Goal: Navigation & Orientation: Find specific page/section

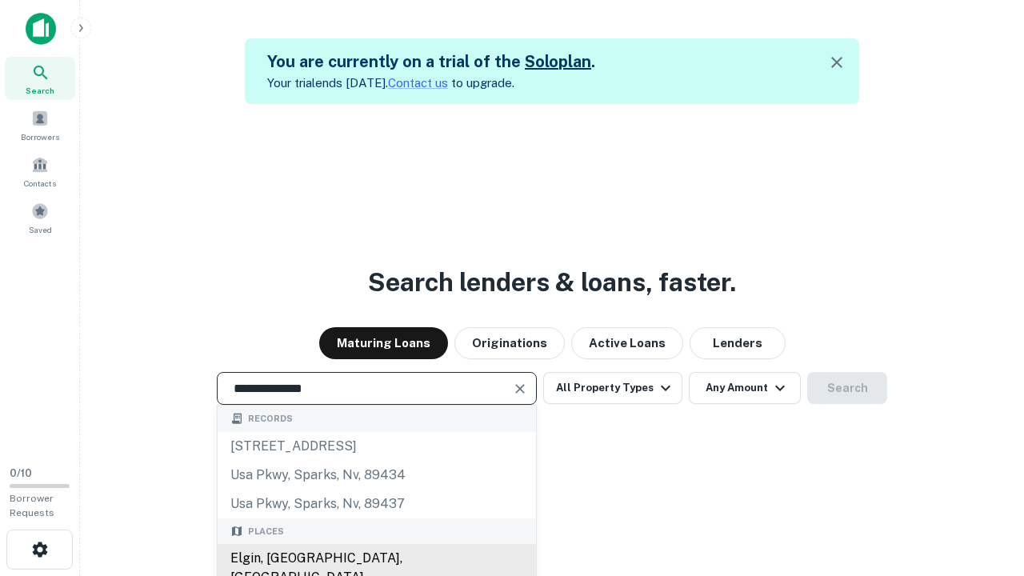
click at [376, 558] on div "Elgin, [GEOGRAPHIC_DATA], [GEOGRAPHIC_DATA]" at bounding box center [377, 568] width 318 height 48
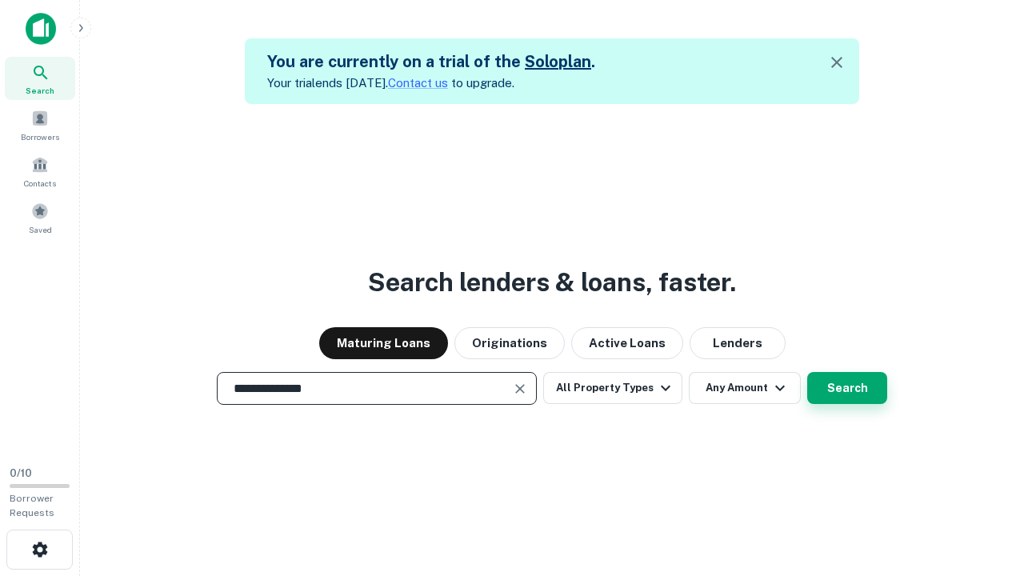
type input "**********"
click at [847, 388] on button "Search" at bounding box center [847, 388] width 80 height 32
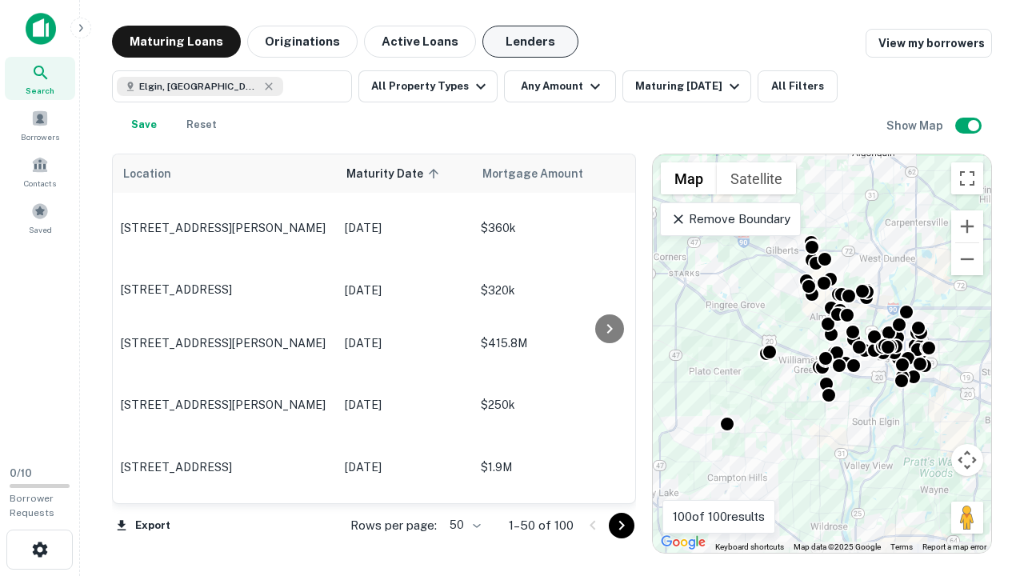
click at [530, 42] on button "Lenders" at bounding box center [530, 42] width 96 height 32
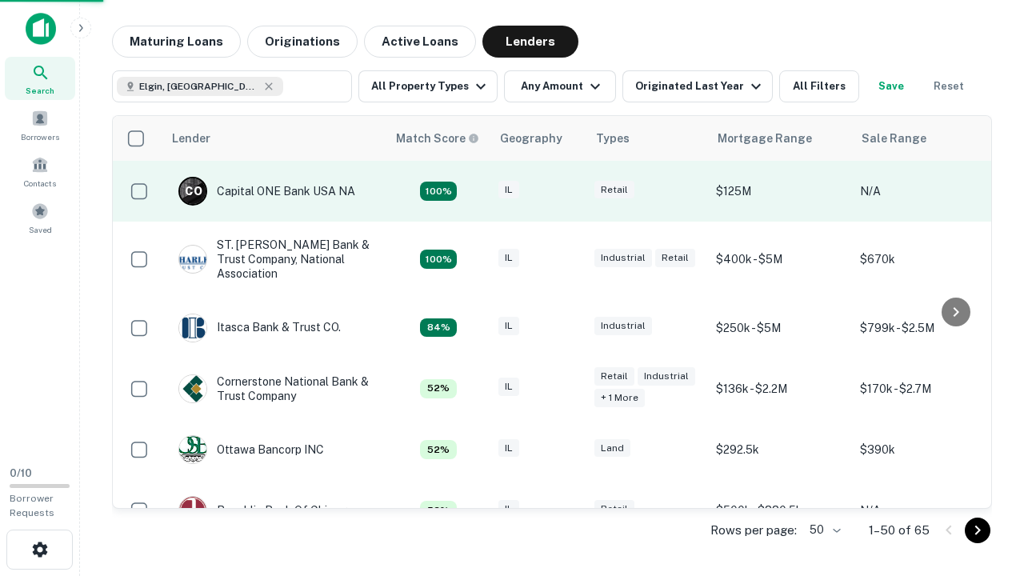
click at [568, 191] on div "IL" at bounding box center [538, 192] width 80 height 22
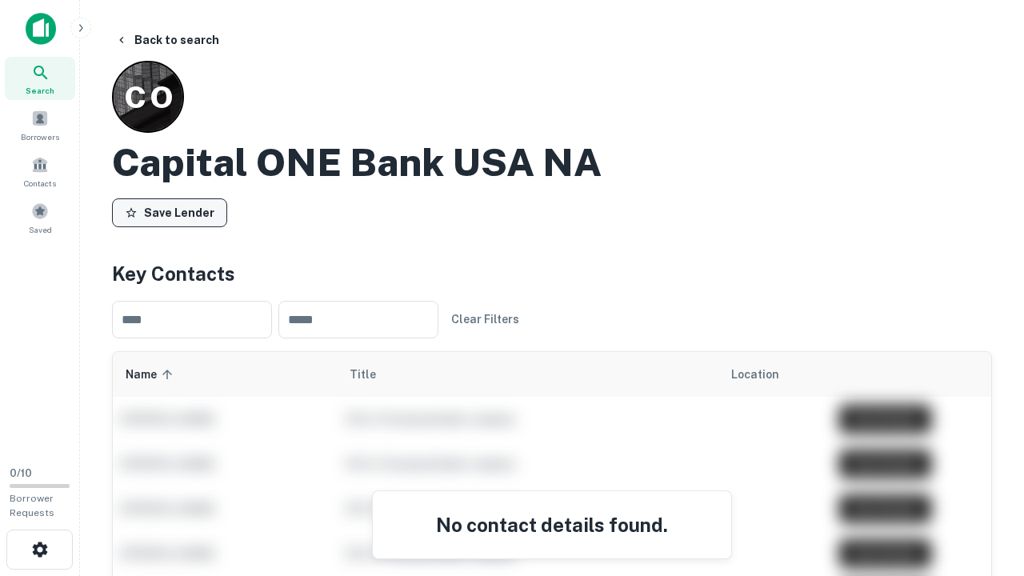
click at [170, 212] on button "Save Lender" at bounding box center [169, 212] width 115 height 29
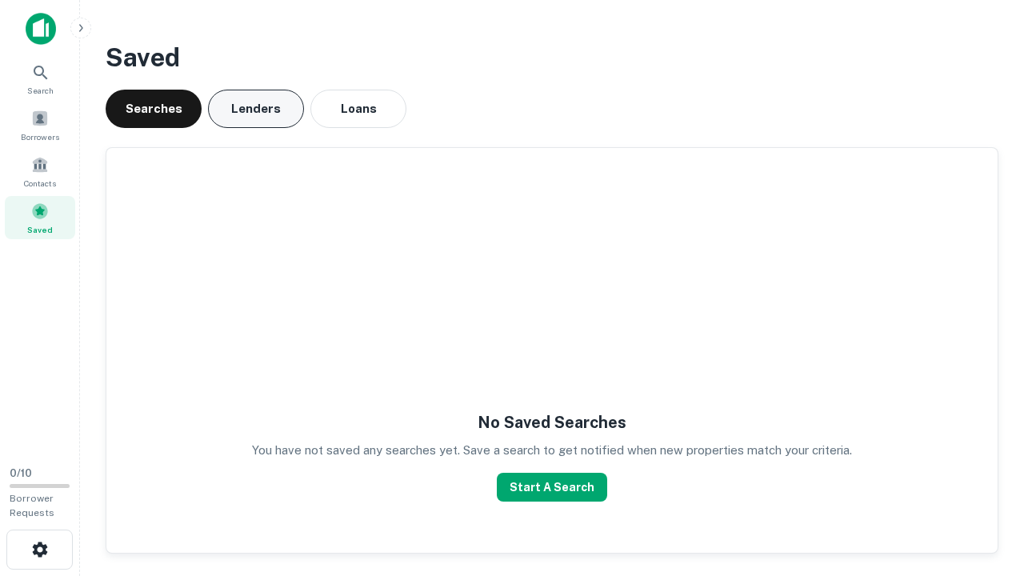
click at [256, 109] on button "Lenders" at bounding box center [256, 109] width 96 height 38
